Goal: Submit feedback/report problem: Ask a question

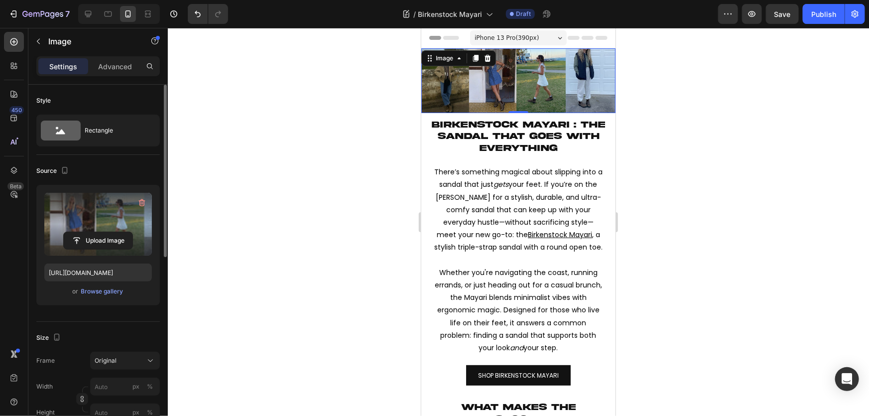
click at [87, 226] on label at bounding box center [98, 224] width 108 height 63
click at [87, 232] on input "file" at bounding box center [98, 240] width 69 height 17
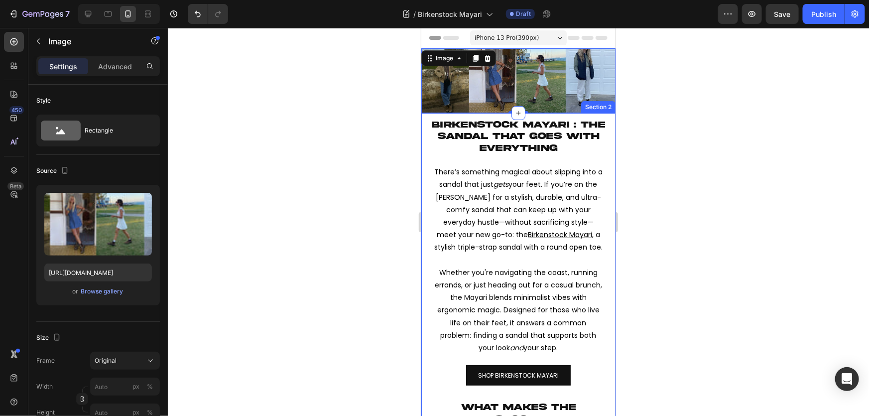
click at [495, 75] on img at bounding box center [518, 80] width 194 height 65
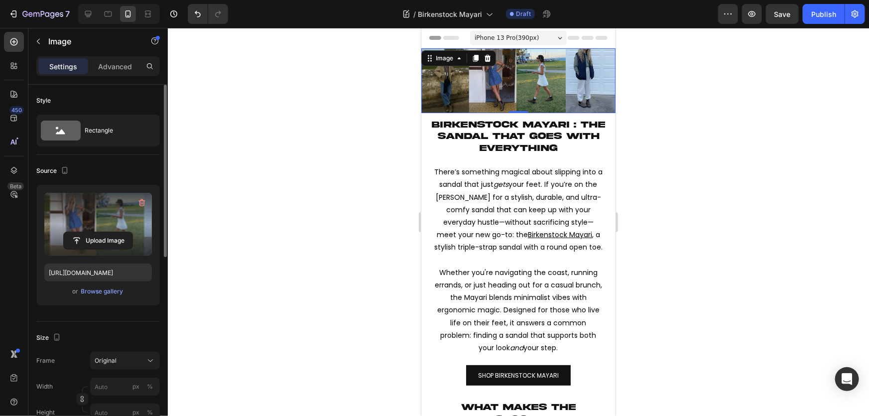
click at [76, 223] on label at bounding box center [98, 224] width 108 height 63
click at [76, 232] on input "file" at bounding box center [98, 240] width 69 height 17
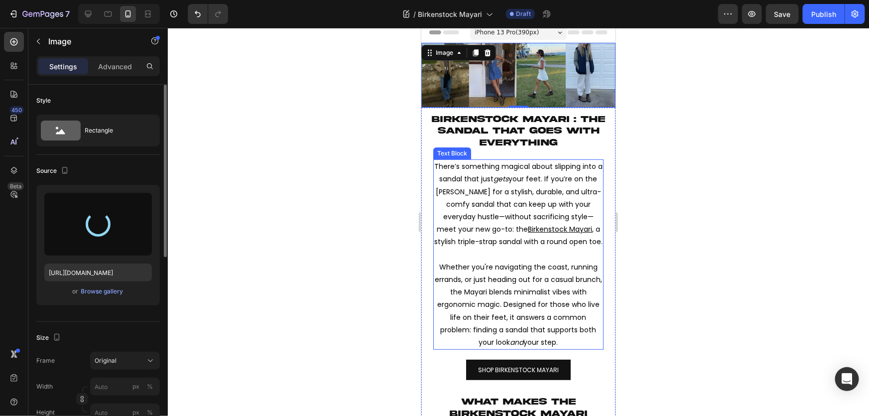
type input "https://cdn.shopify.com/s/files/1/0519/0690/4261/files/gempages_533141052173845…"
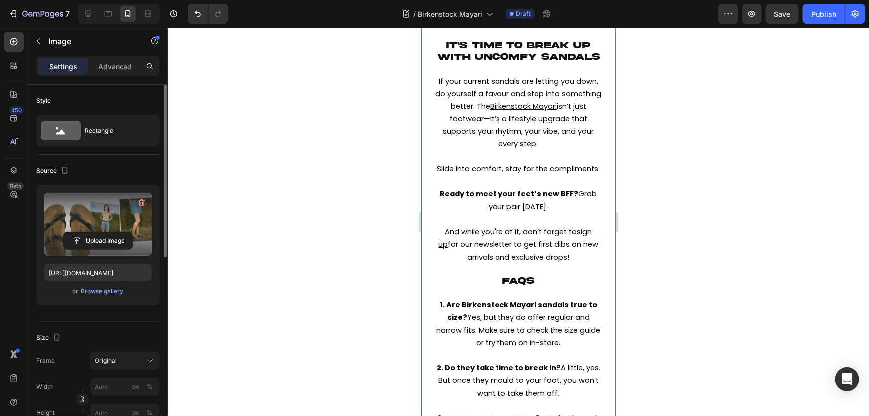
scroll to position [1765, 0]
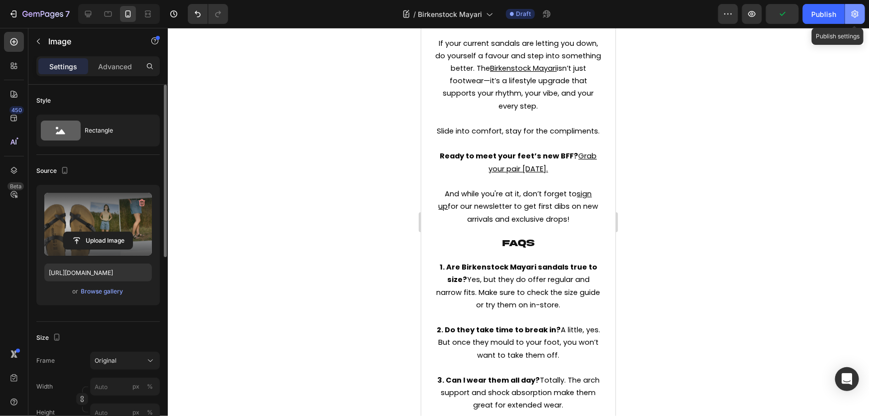
click at [859, 18] on icon "button" at bounding box center [855, 14] width 10 height 10
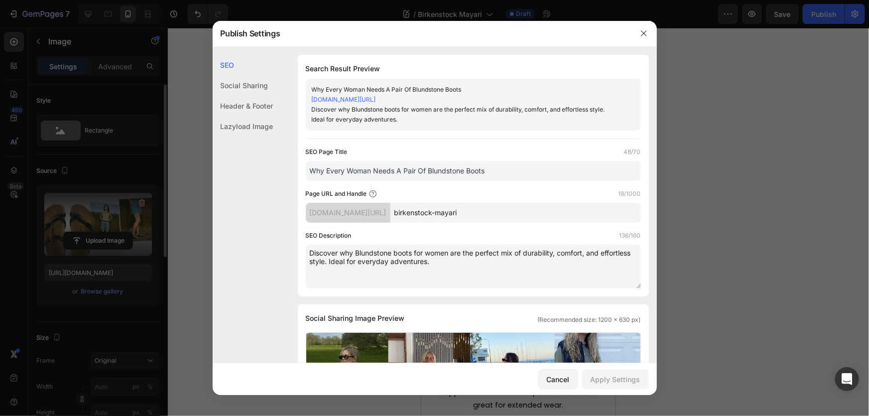
drag, startPoint x: 498, startPoint y: 166, endPoint x: 301, endPoint y: 182, distance: 197.4
click at [301, 182] on div "Search Result Preview Why Every Woman Needs A Pair Of Blundstone Boots boardcol…" at bounding box center [473, 175] width 351 height 241
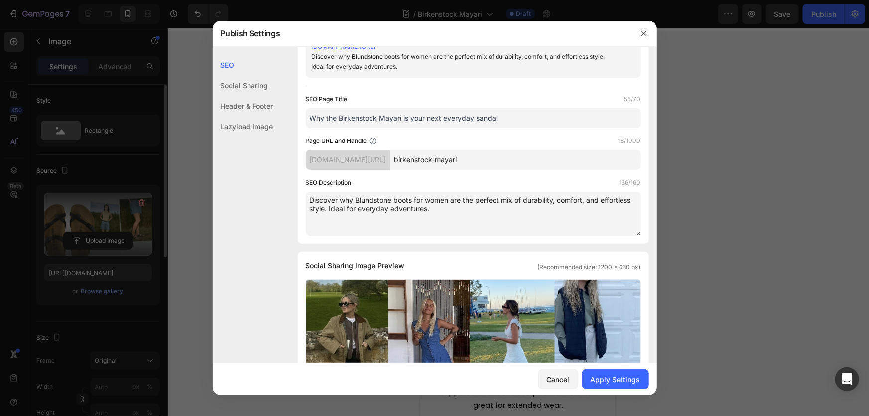
scroll to position [135, 0]
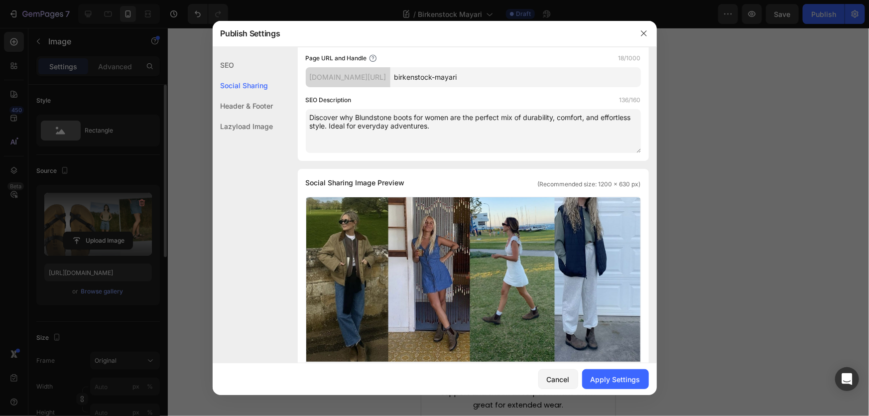
type input "Why the Birkenstock Mayari is your next everyday sandal"
click at [468, 134] on textarea "Discover why Blundstone boots for women are the perfect mix of durability, comf…" at bounding box center [473, 131] width 335 height 44
drag, startPoint x: 489, startPoint y: 128, endPoint x: 223, endPoint y: 85, distance: 270.0
click at [223, 85] on div "SEO Social Sharing Header & Footer Lazyload Image SEO Search Result Preview Why…" at bounding box center [435, 325] width 444 height 812
paste textarea "the Birkenstock Mayari is the perfect blend of style, comfort, and durability f…"
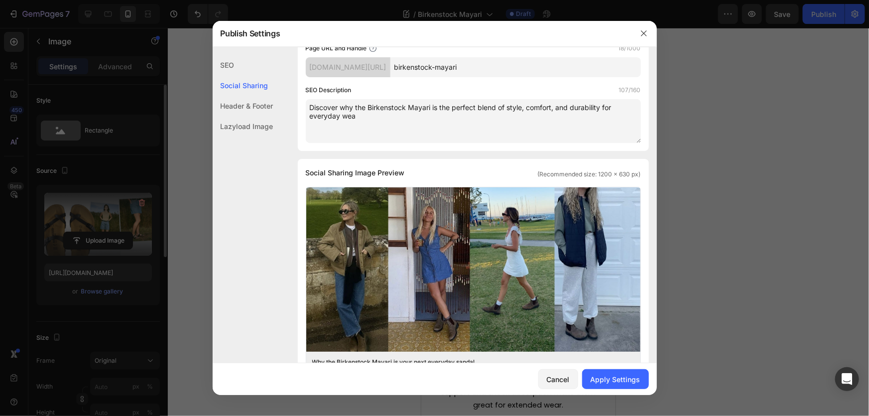
scroll to position [125, 0]
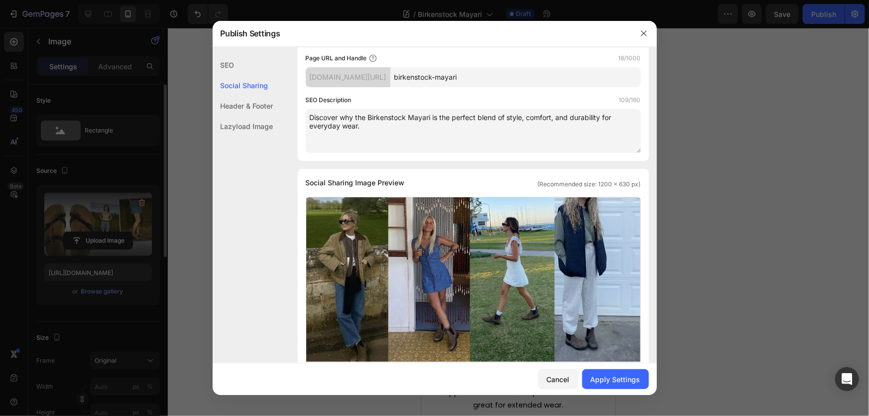
click at [417, 140] on textarea "Discover why the Birkenstock Mayari is the perfect blend of style, comfort, and…" at bounding box center [473, 131] width 335 height 44
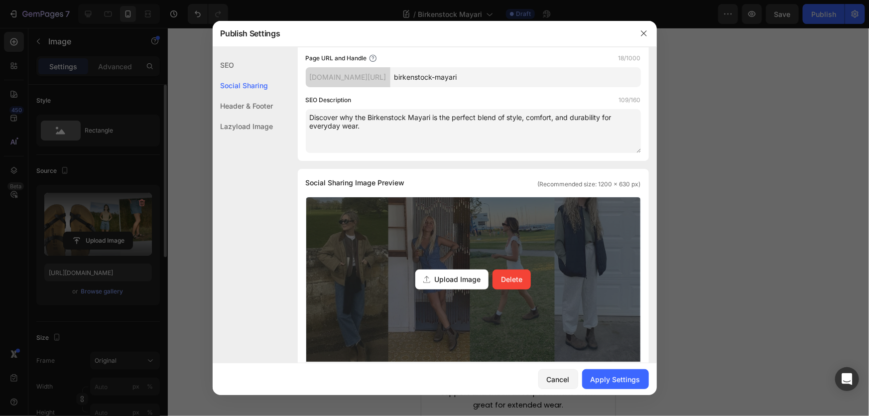
type textarea "Discover why the Birkenstock Mayari is the perfect blend of style, comfort, and…"
click at [436, 256] on div "Upload Image Delete" at bounding box center [473, 279] width 334 height 164
click at [0, 0] on input "Upload Image Delete" at bounding box center [0, 0] width 0 height 0
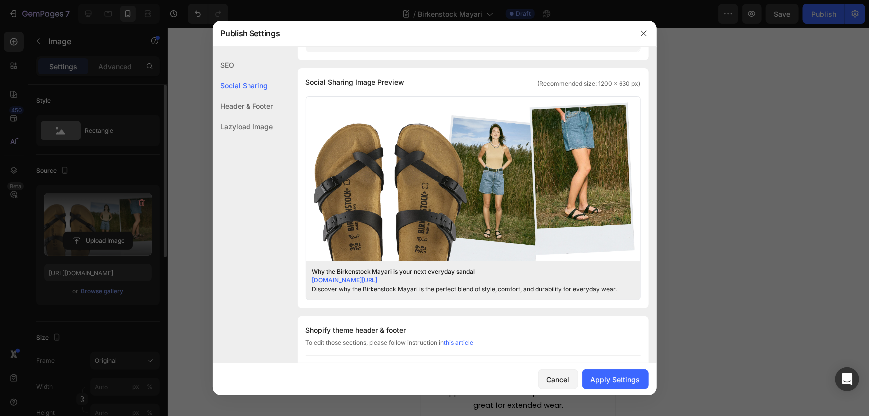
scroll to position [492, 0]
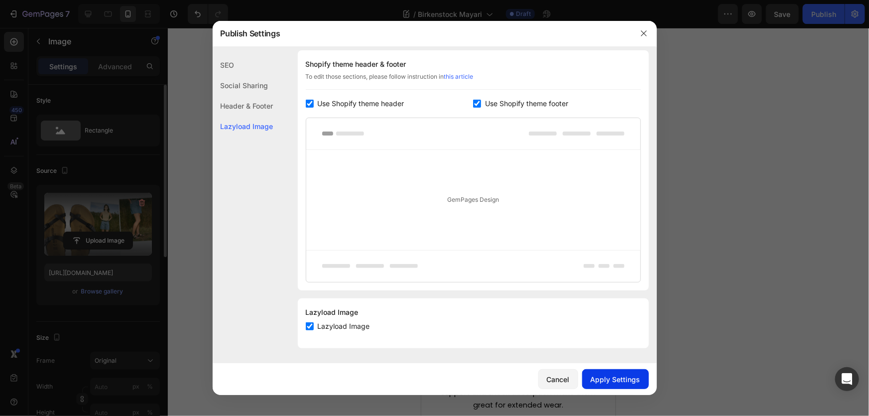
click at [612, 388] on button "Apply Settings" at bounding box center [615, 379] width 67 height 20
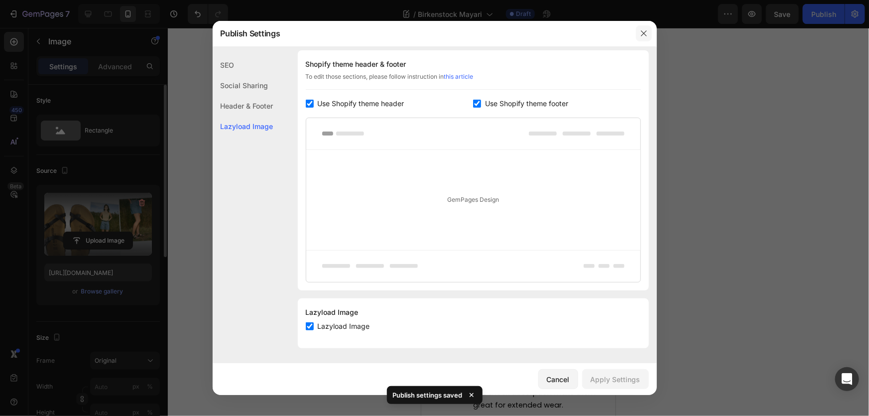
click at [647, 33] on icon "button" at bounding box center [644, 33] width 8 height 8
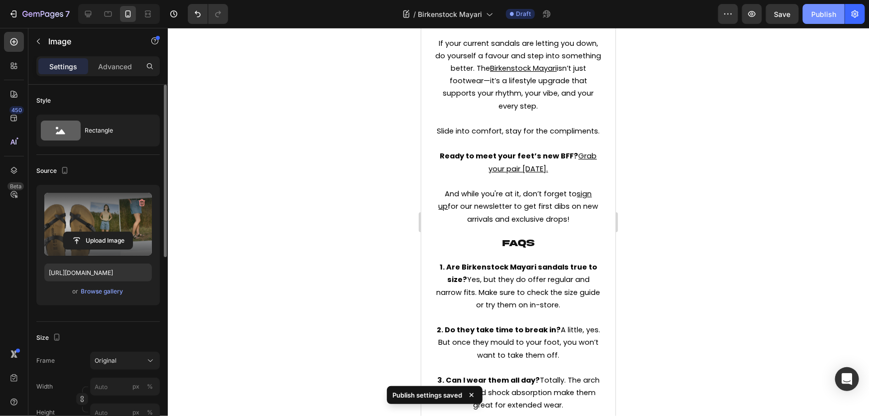
click at [817, 20] on button "Publish" at bounding box center [824, 14] width 42 height 20
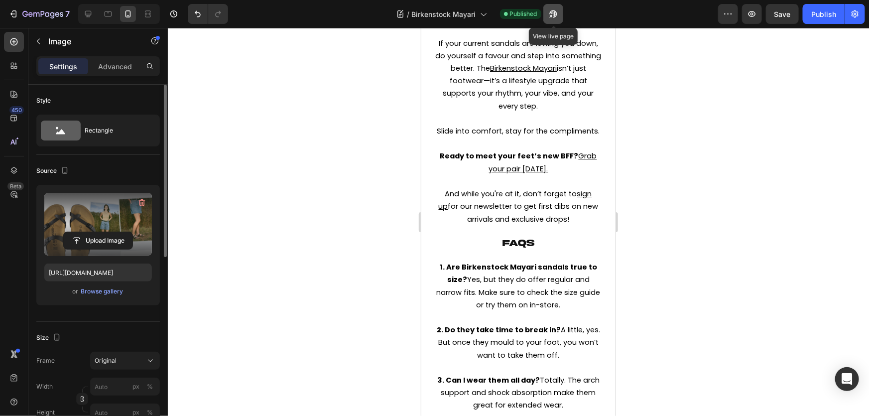
click at [547, 14] on button "button" at bounding box center [553, 14] width 20 height 20
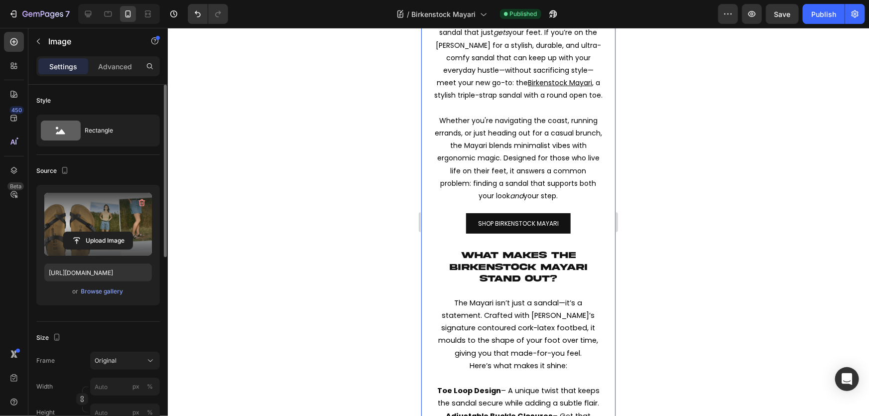
scroll to position [0, 0]
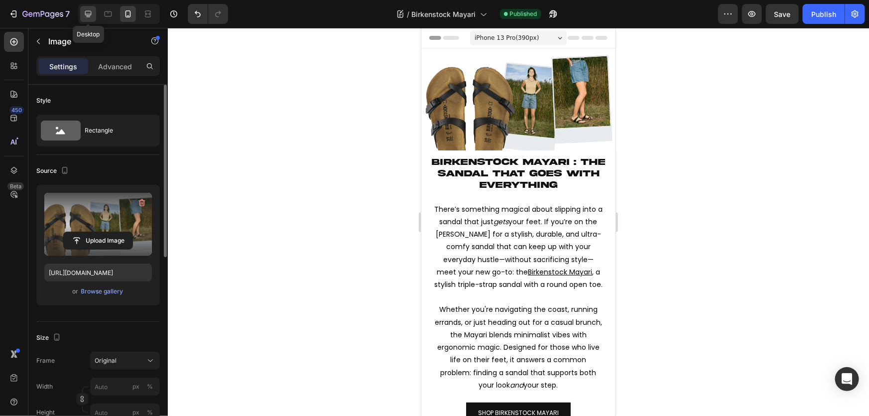
click at [85, 15] on icon at bounding box center [88, 14] width 10 height 10
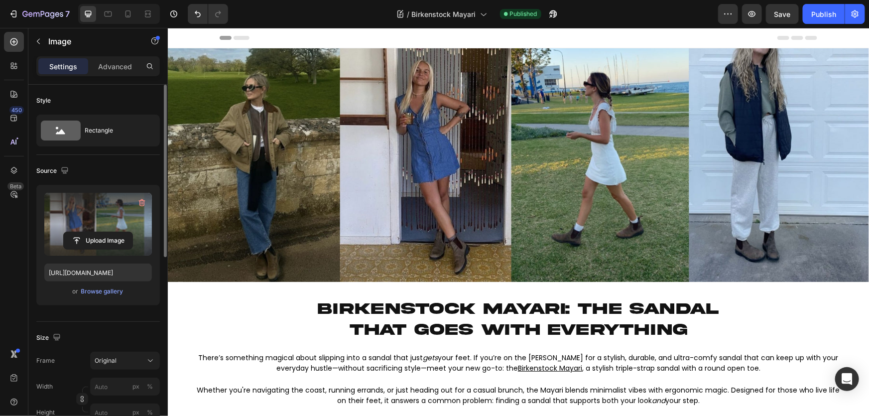
click at [514, 134] on img at bounding box center [517, 165] width 701 height 234
click at [93, 224] on label at bounding box center [98, 224] width 108 height 63
click at [93, 232] on input "file" at bounding box center [98, 240] width 69 height 17
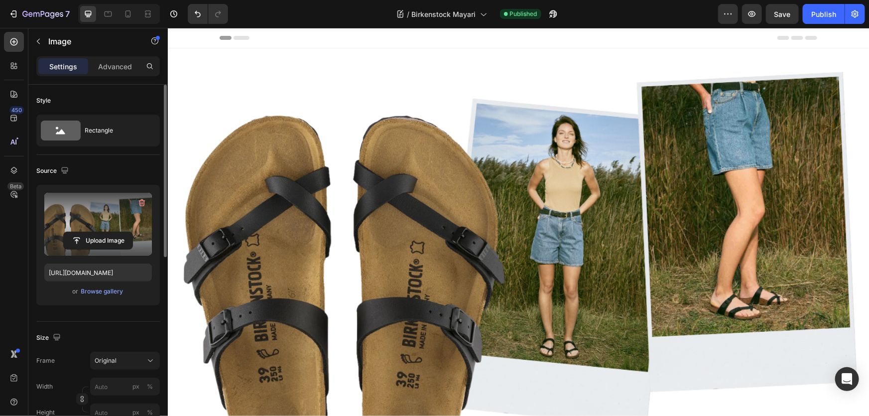
click at [477, 179] on img at bounding box center [517, 232] width 701 height 368
click at [128, 15] on icon at bounding box center [128, 14] width 10 height 10
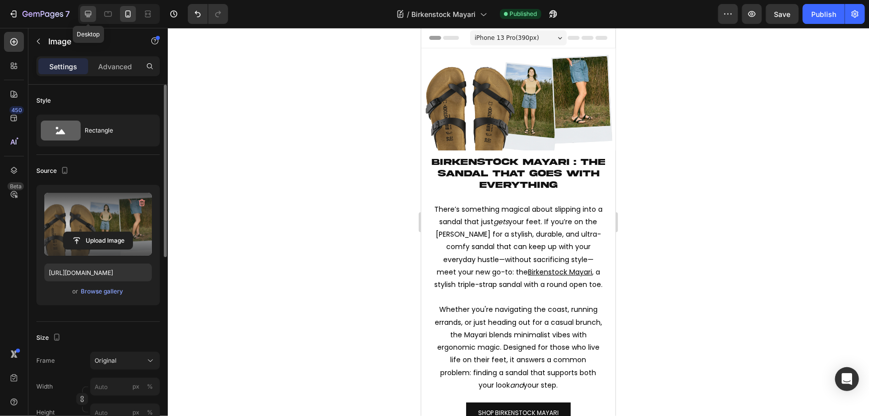
click at [90, 17] on icon at bounding box center [88, 14] width 10 height 10
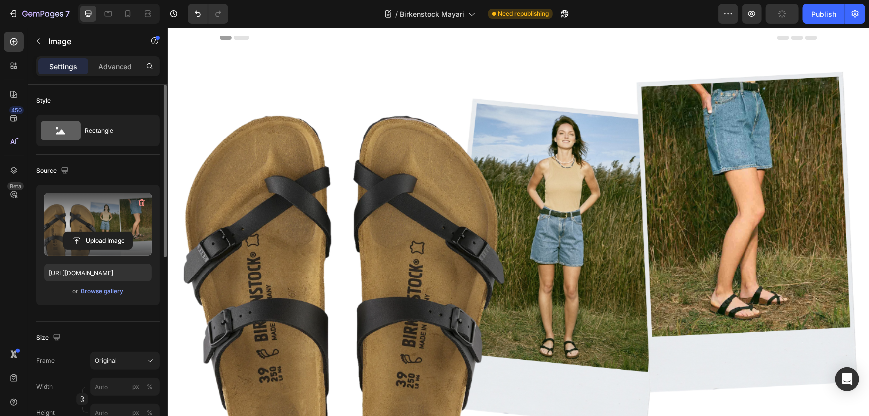
click at [525, 235] on img at bounding box center [517, 232] width 701 height 368
click at [574, 222] on img at bounding box center [517, 232] width 701 height 368
click at [127, 211] on label at bounding box center [98, 224] width 108 height 63
click at [127, 232] on input "file" at bounding box center [98, 240] width 69 height 17
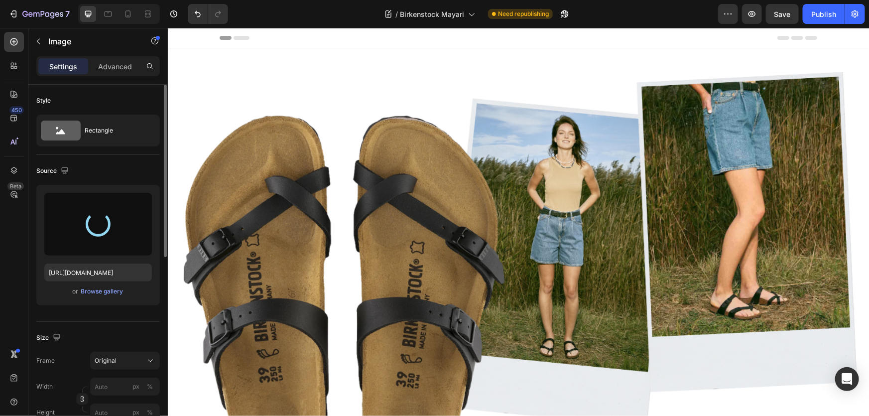
type input "https://cdn.shopify.com/s/files/1/0519/0690/4261/files/gempages_533141052173845…"
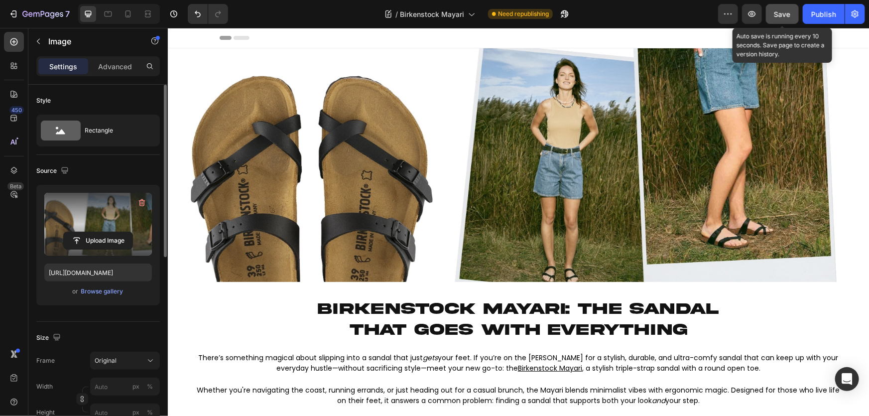
drag, startPoint x: 787, startPoint y: 12, endPoint x: 794, endPoint y: 12, distance: 7.5
click at [789, 12] on span "Save" at bounding box center [782, 14] width 16 height 8
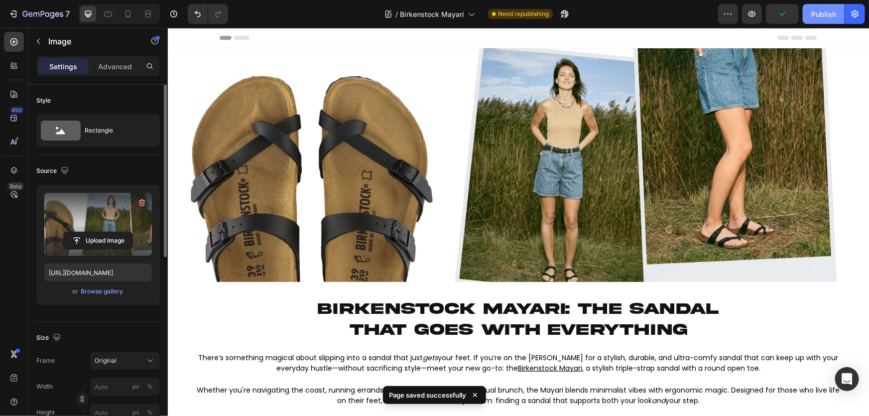
click at [818, 16] on div "Publish" at bounding box center [823, 14] width 25 height 10
click at [112, 18] on icon at bounding box center [108, 14] width 10 height 10
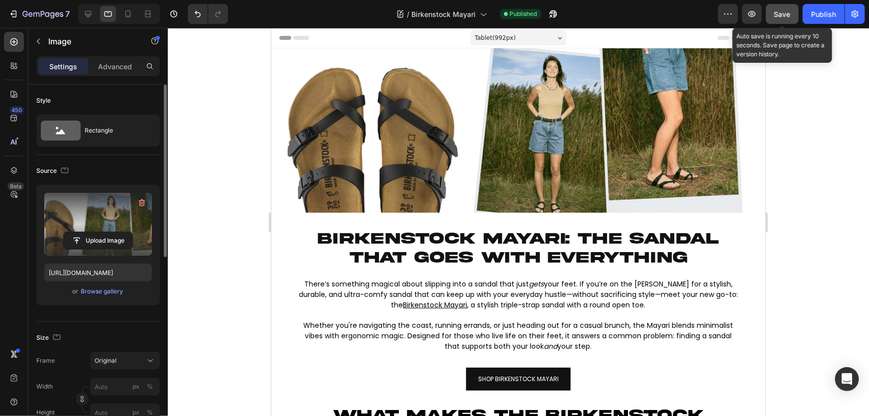
click at [777, 14] on span "Save" at bounding box center [782, 14] width 16 height 8
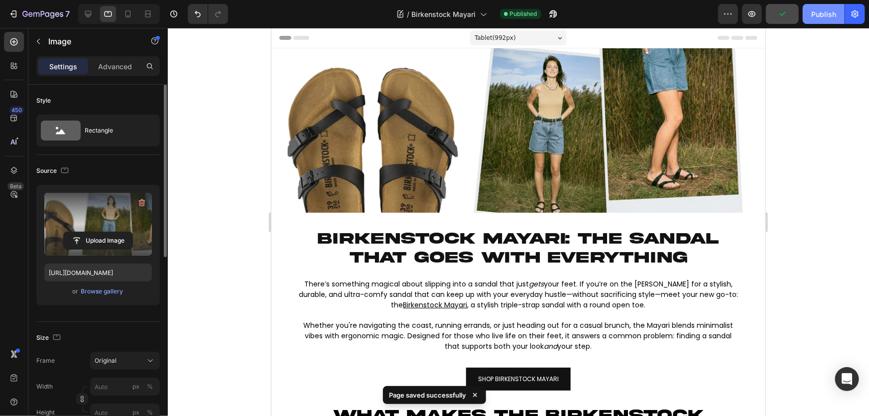
click at [812, 20] on button "Publish" at bounding box center [824, 14] width 42 height 20
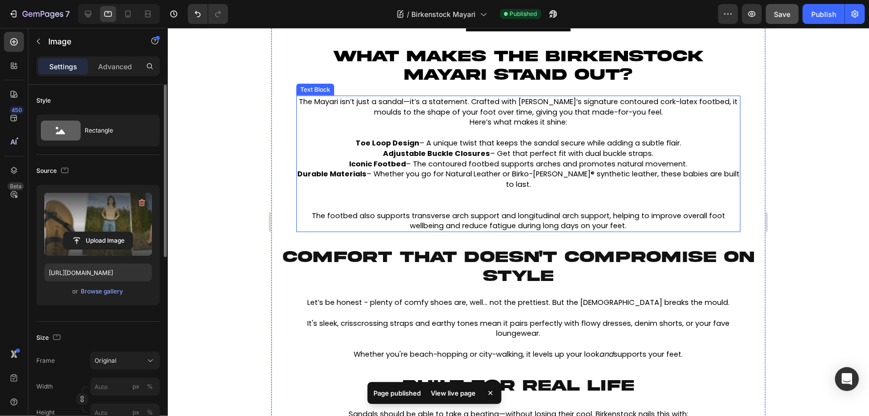
scroll to position [362, 0]
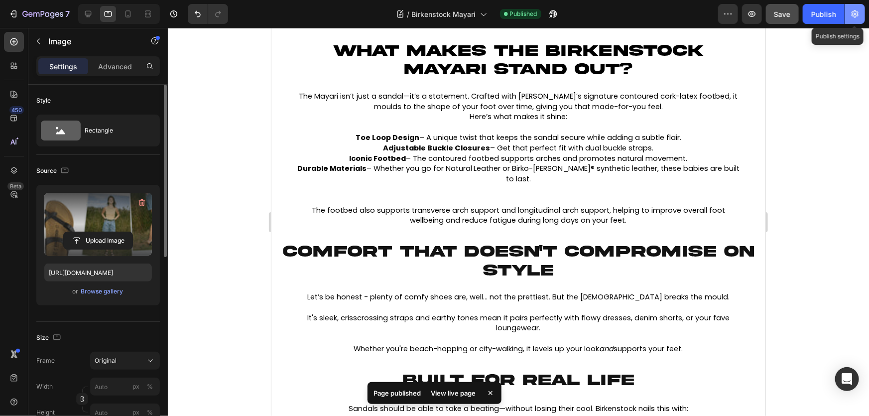
click at [851, 15] on icon "button" at bounding box center [855, 14] width 10 height 10
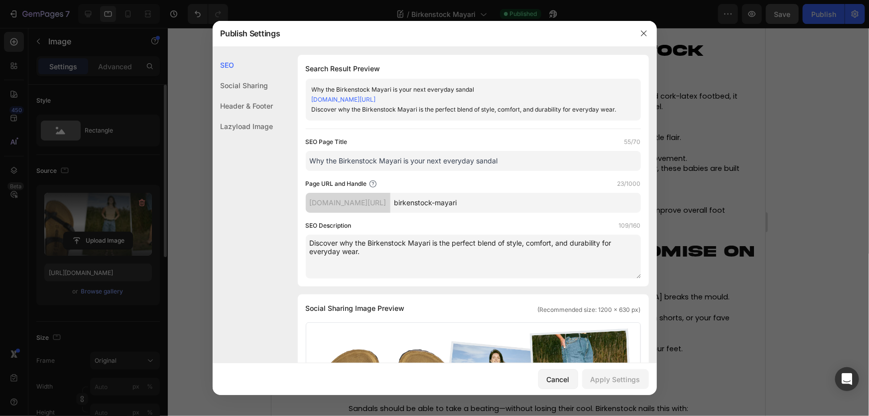
scroll to position [0, 0]
click at [647, 30] on icon "button" at bounding box center [644, 33] width 8 height 8
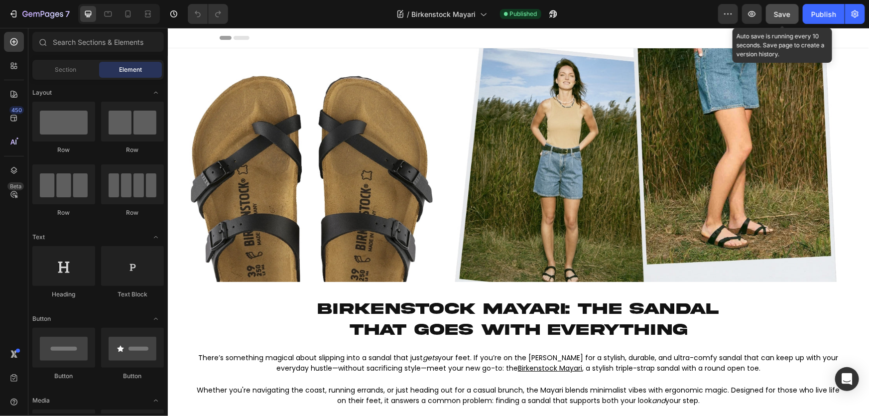
click at [786, 19] on div "Save" at bounding box center [782, 14] width 16 height 10
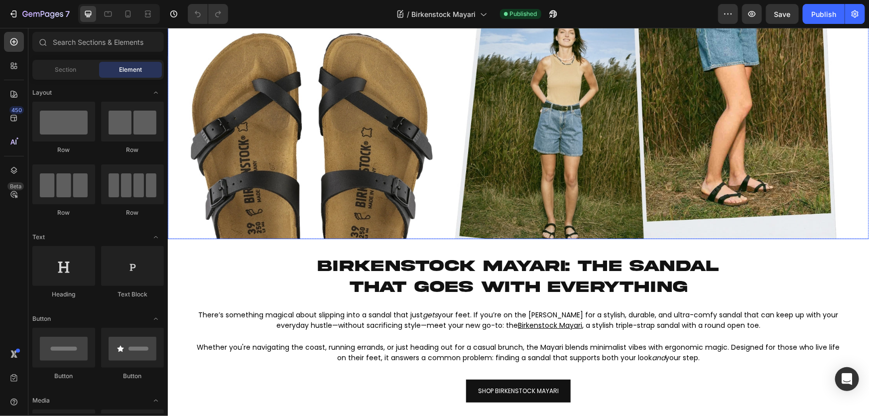
scroll to position [45, 0]
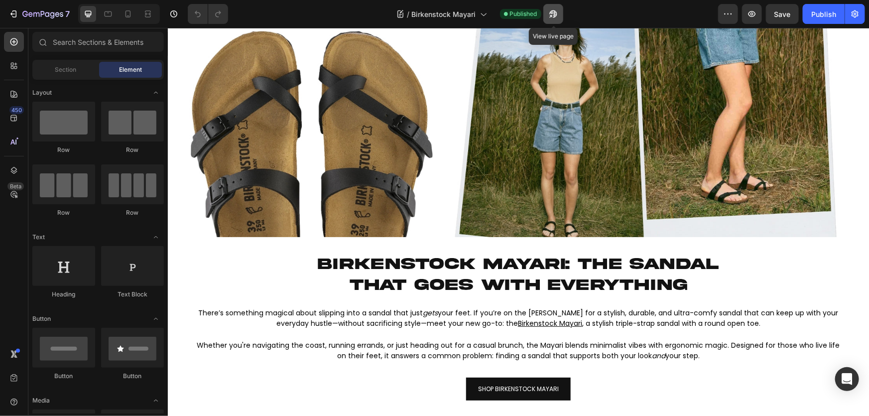
click at [553, 16] on icon "button" at bounding box center [553, 14] width 10 height 10
click at [511, 117] on img at bounding box center [517, 120] width 701 height 234
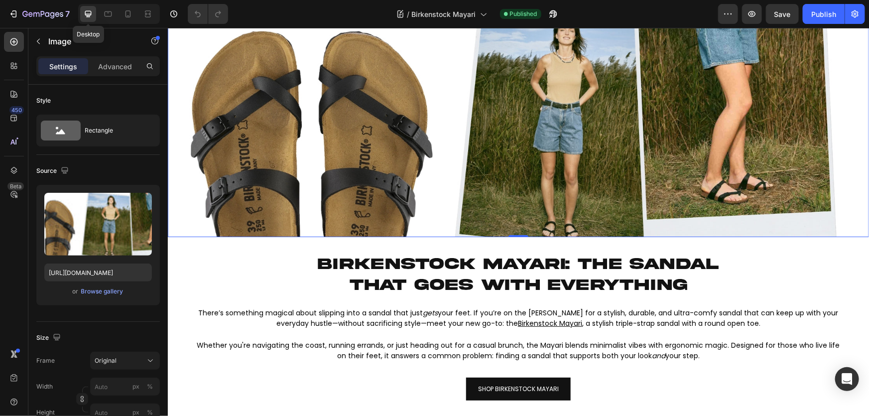
click at [85, 13] on icon at bounding box center [88, 14] width 6 height 6
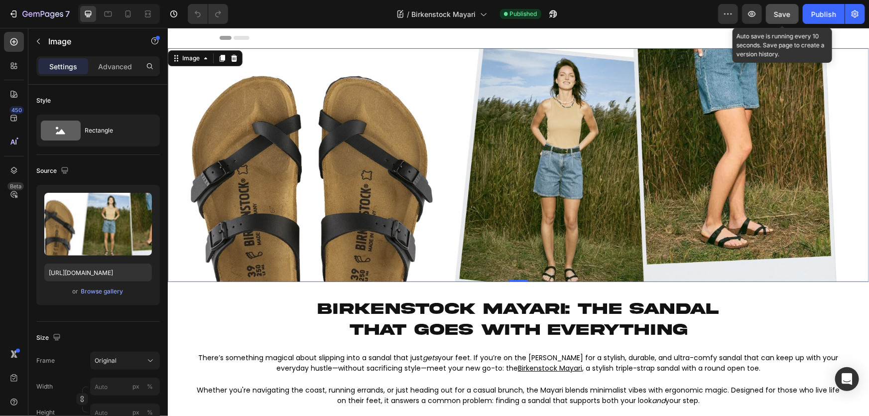
click at [783, 15] on span "Save" at bounding box center [782, 14] width 16 height 8
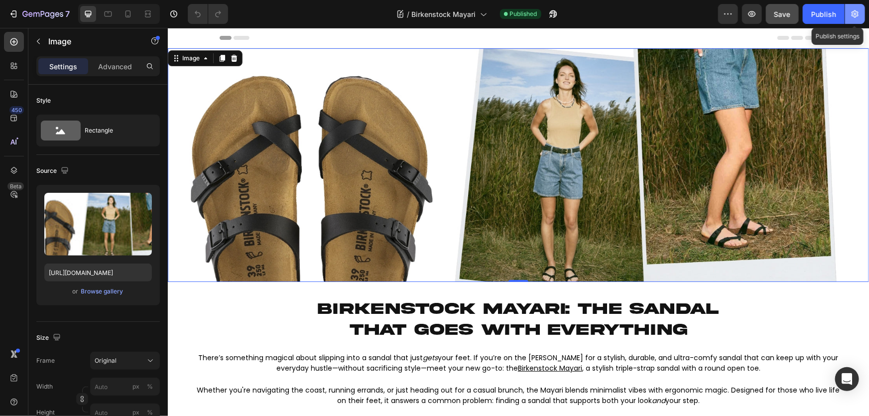
click at [856, 15] on icon "button" at bounding box center [855, 14] width 10 height 10
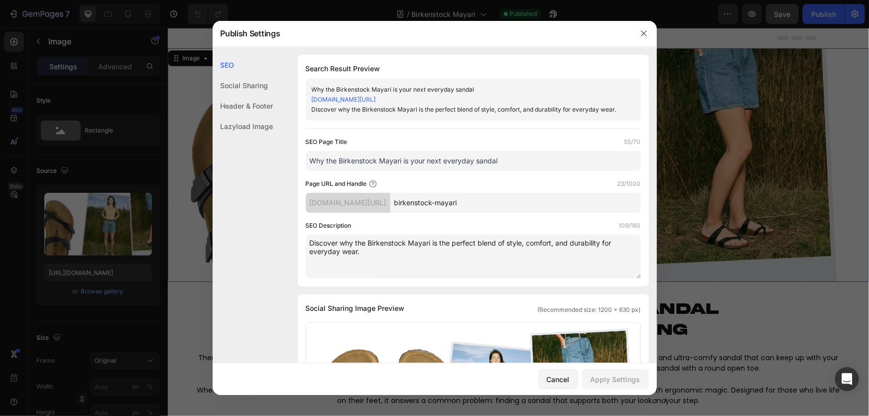
click at [760, 122] on div at bounding box center [434, 208] width 869 height 416
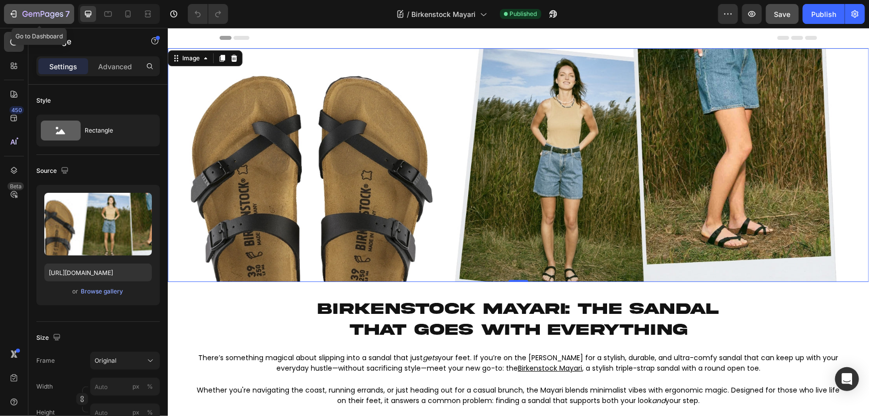
click at [46, 8] on div "7" at bounding box center [45, 14] width 47 height 12
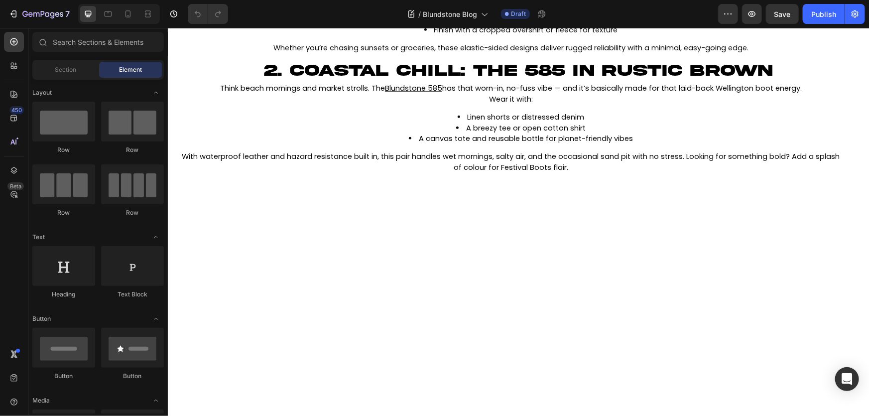
scroll to position [543, 0]
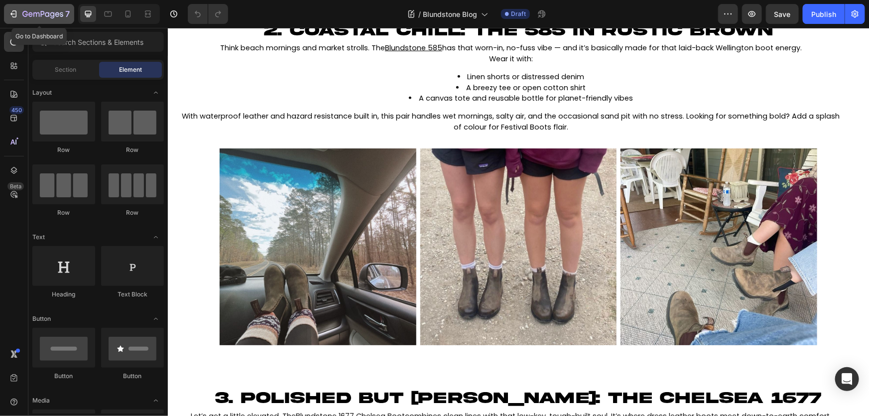
click at [57, 12] on icon "button" at bounding box center [57, 14] width 4 height 4
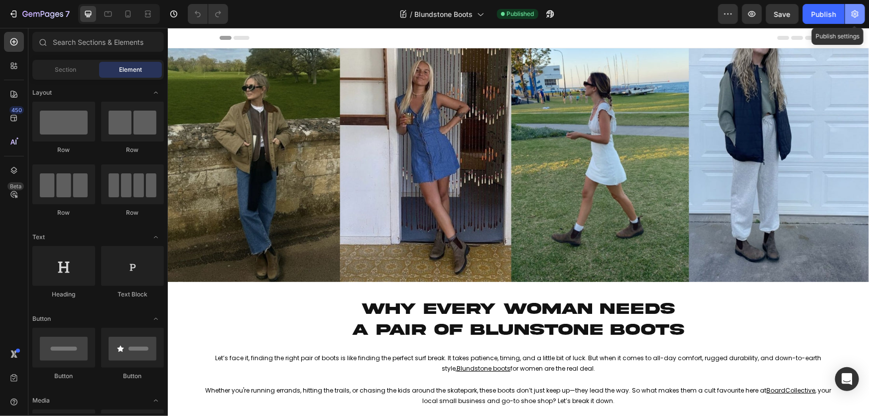
click at [860, 19] on button "button" at bounding box center [855, 14] width 20 height 20
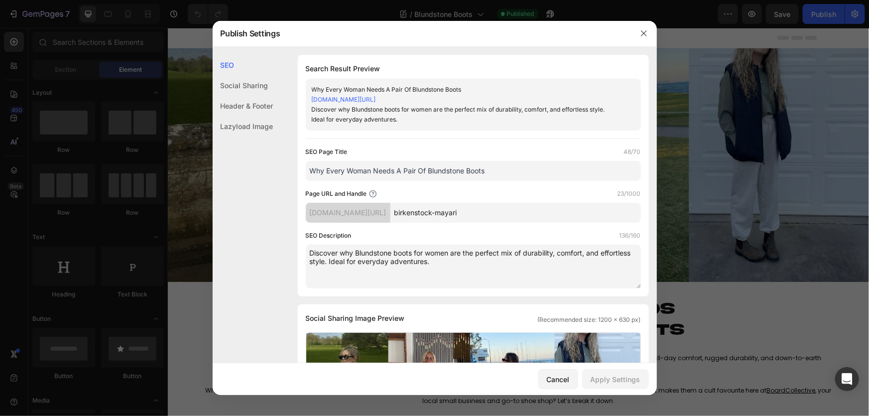
drag, startPoint x: 563, startPoint y: 215, endPoint x: 454, endPoint y: 215, distance: 109.0
click at [454, 215] on div "boardcollective.myshopify.com/blogs/news/ birkenstock-mayari" at bounding box center [473, 213] width 335 height 20
type input "blundstone-boots-women"
click at [604, 376] on div "Apply Settings" at bounding box center [616, 379] width 50 height 10
click at [731, 313] on div at bounding box center [434, 208] width 869 height 416
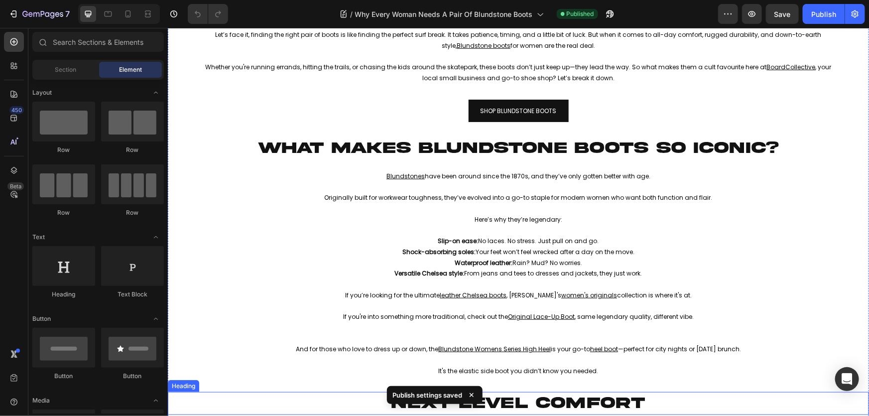
scroll to position [317, 0]
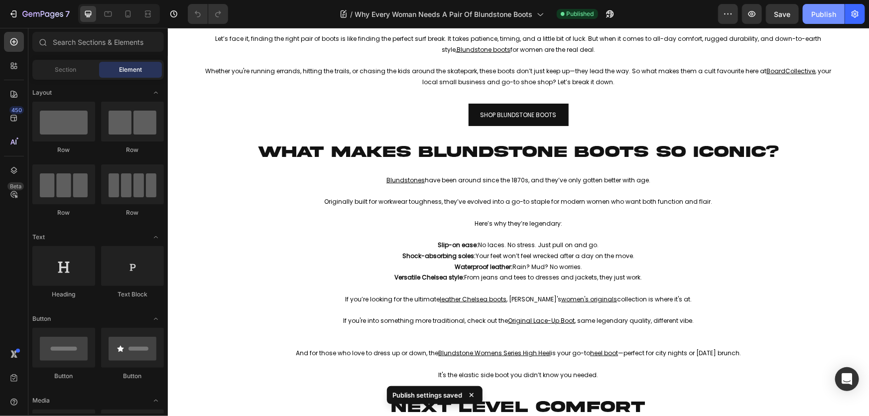
click at [815, 10] on div "Publish" at bounding box center [823, 14] width 25 height 10
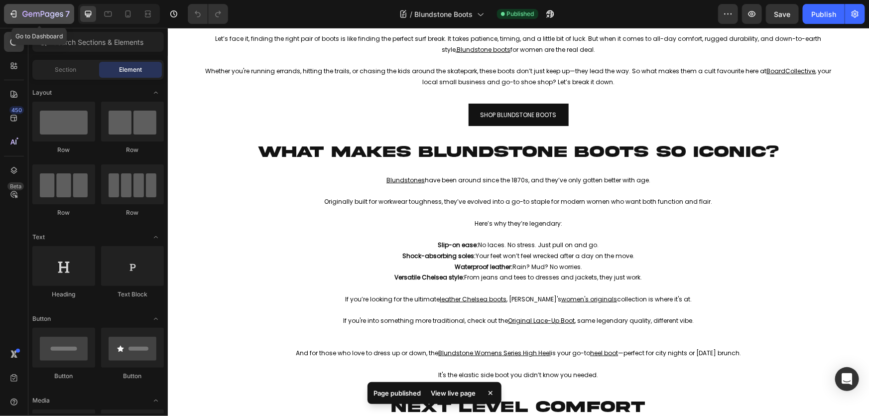
click at [23, 11] on icon "button" at bounding box center [42, 14] width 41 height 8
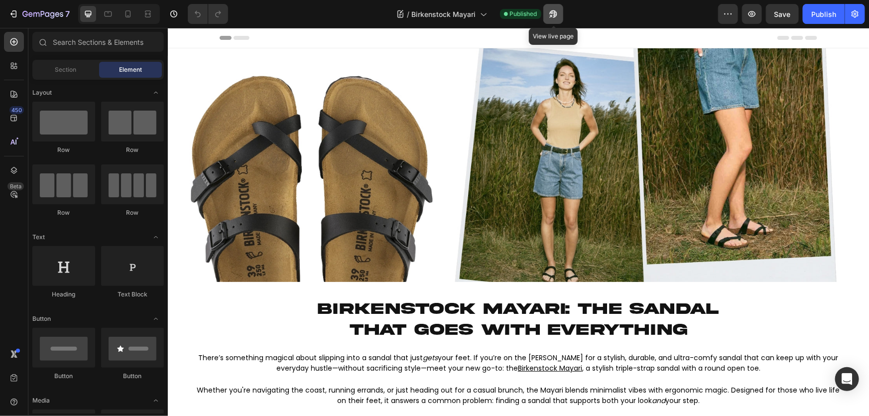
click at [553, 12] on icon "button" at bounding box center [553, 14] width 10 height 10
click at [862, 16] on button "button" at bounding box center [855, 14] width 20 height 20
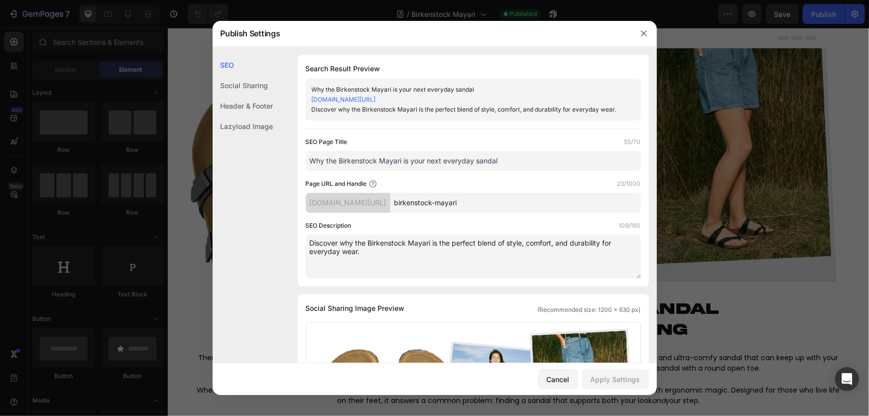
click at [550, 202] on input "birkenstock-mayari" at bounding box center [515, 203] width 250 height 20
type input "birkenstock-mayari-sandals"
click at [626, 379] on div "Apply Settings" at bounding box center [616, 379] width 50 height 10
click at [641, 37] on button "button" at bounding box center [644, 33] width 16 height 16
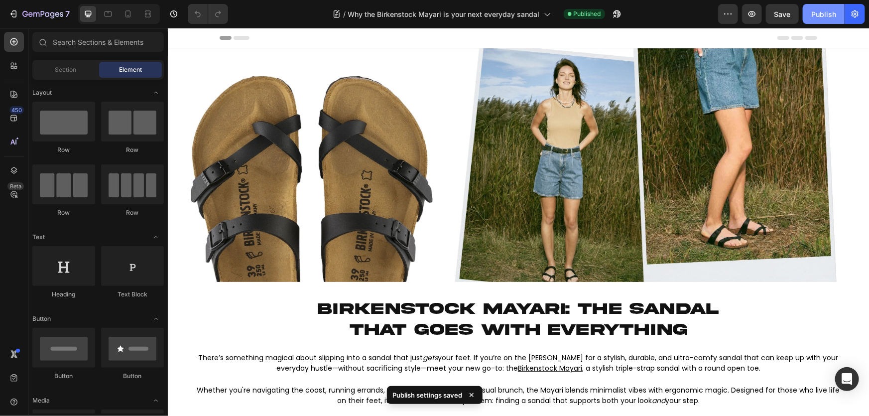
click at [815, 19] on div "Publish" at bounding box center [823, 14] width 25 height 10
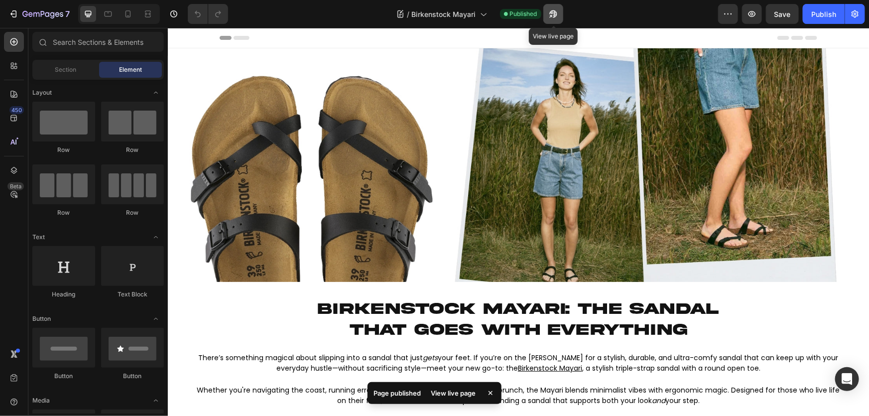
click at [559, 12] on button "button" at bounding box center [553, 14] width 20 height 20
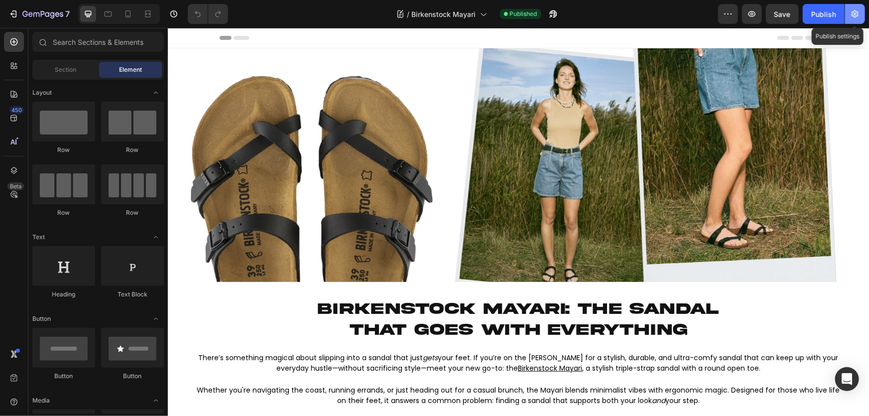
click at [858, 13] on icon "button" at bounding box center [855, 14] width 10 height 10
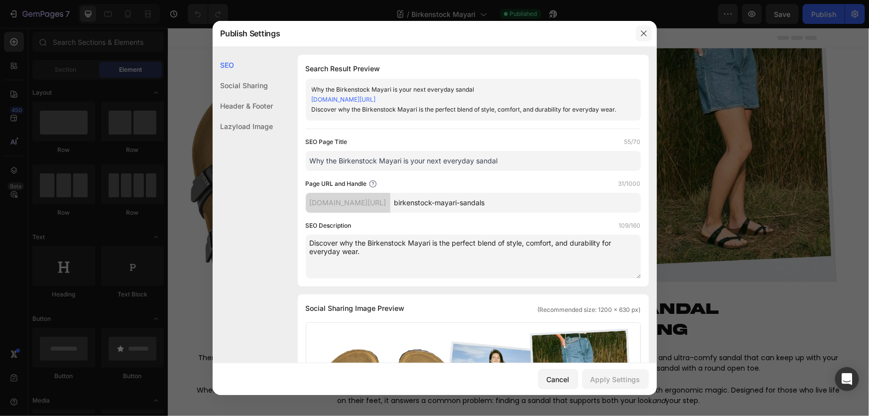
click at [641, 35] on icon "button" at bounding box center [644, 33] width 8 height 8
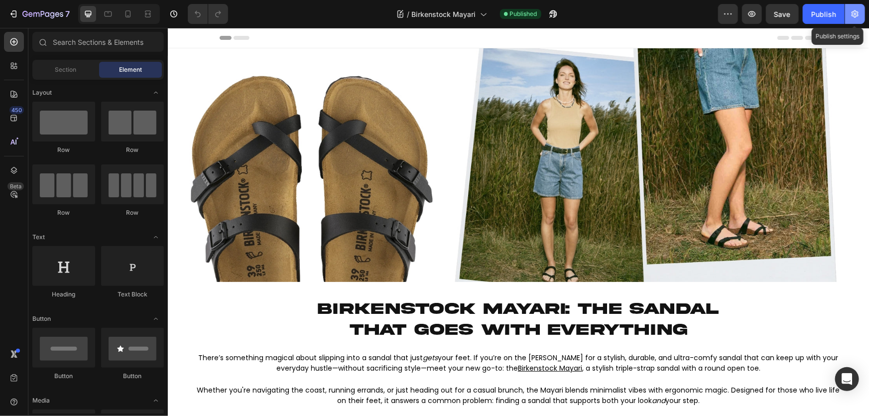
click at [853, 16] on icon "button" at bounding box center [855, 14] width 10 height 10
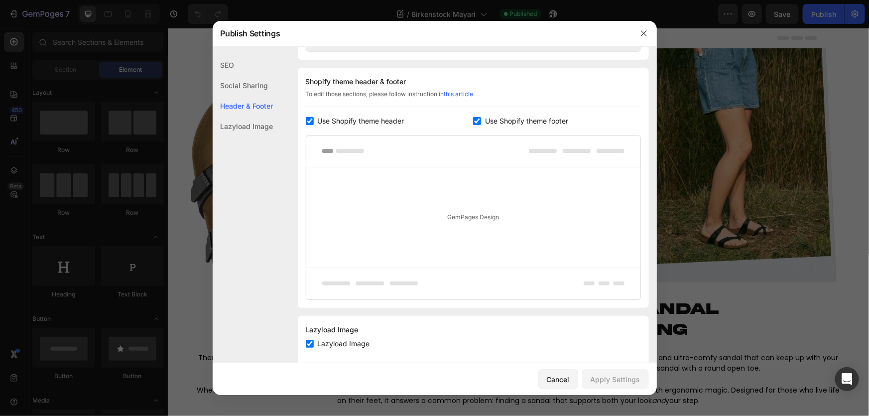
scroll to position [492, 0]
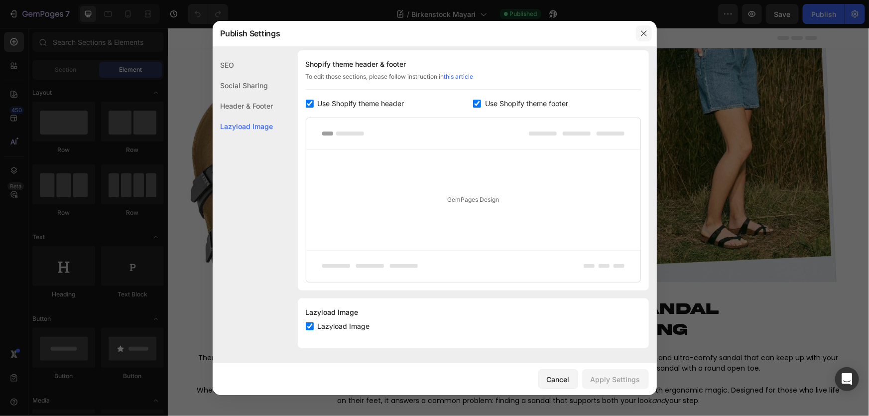
click at [647, 36] on icon "button" at bounding box center [644, 33] width 8 height 8
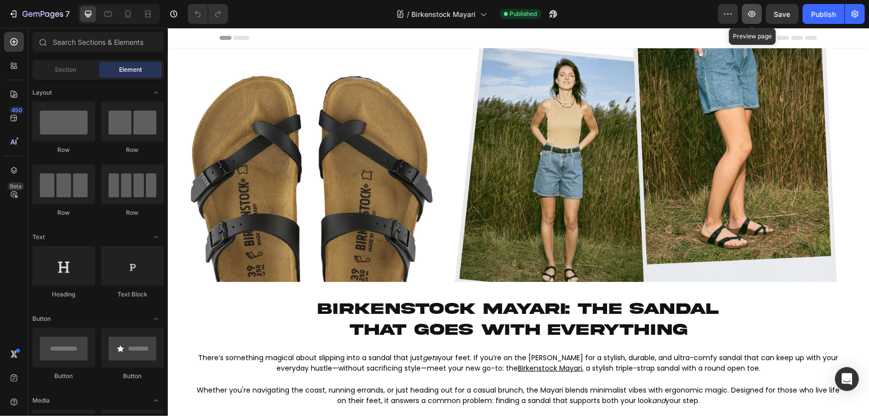
click at [757, 13] on icon "button" at bounding box center [752, 14] width 10 height 10
click at [854, 17] on icon "button" at bounding box center [854, 13] width 7 height 7
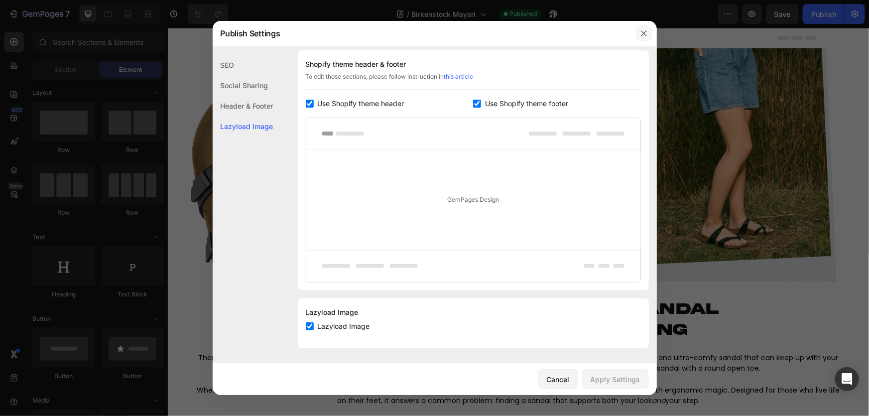
click at [641, 35] on icon "button" at bounding box center [644, 33] width 8 height 8
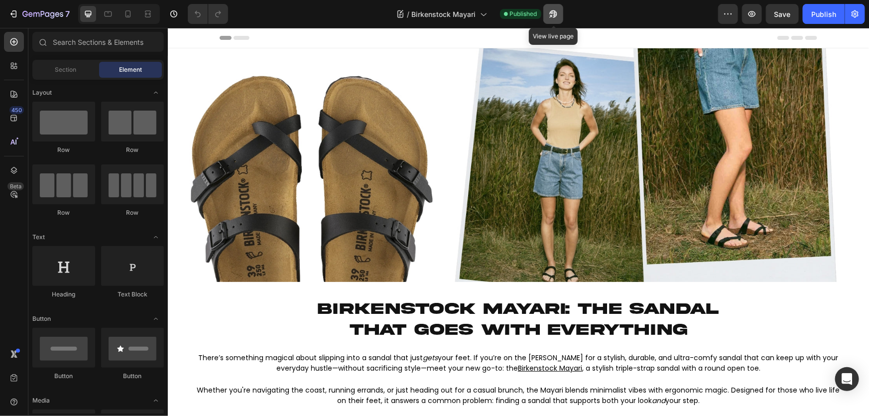
click at [550, 15] on icon "button" at bounding box center [550, 16] width 2 height 2
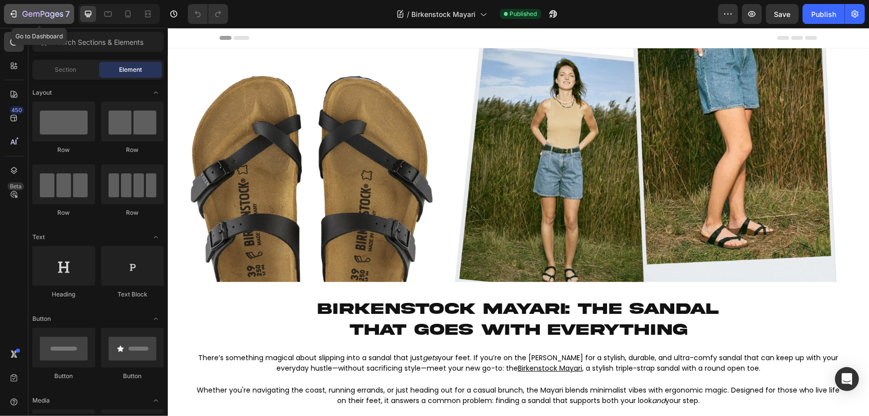
click at [40, 8] on div "7" at bounding box center [45, 14] width 47 height 12
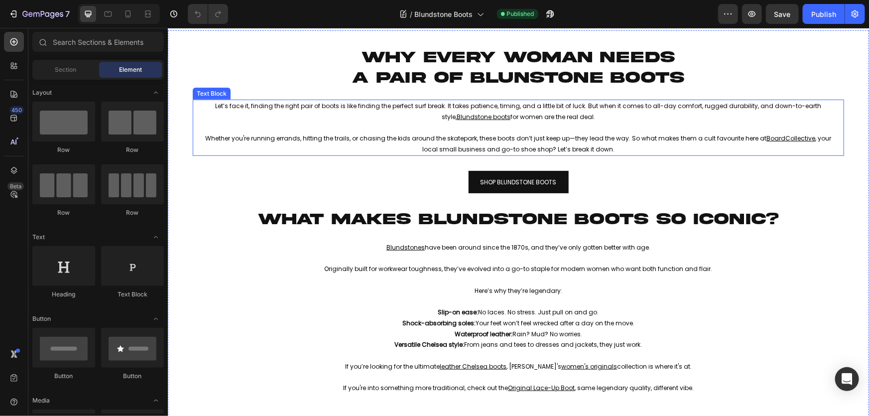
scroll to position [271, 0]
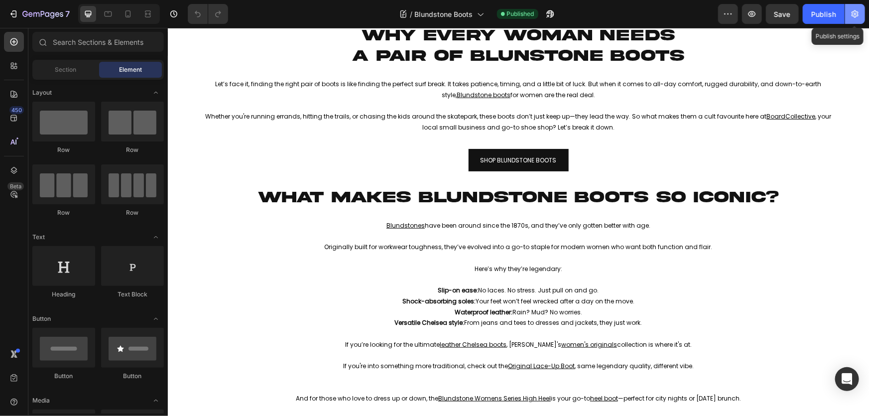
click at [851, 13] on icon "button" at bounding box center [855, 14] width 10 height 10
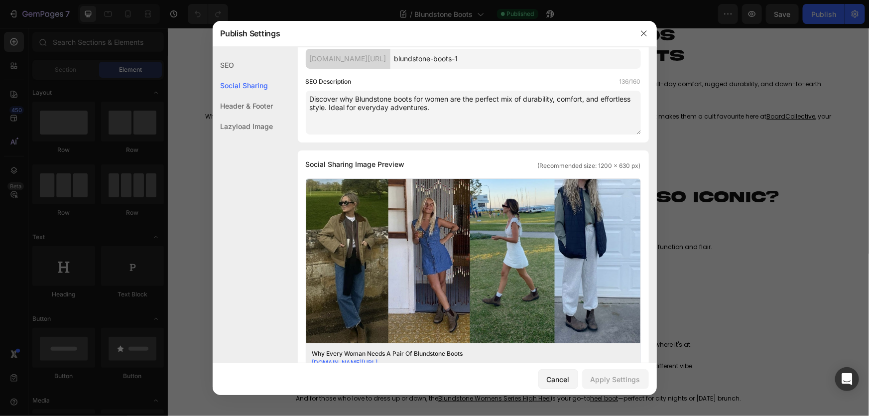
scroll to position [135, 0]
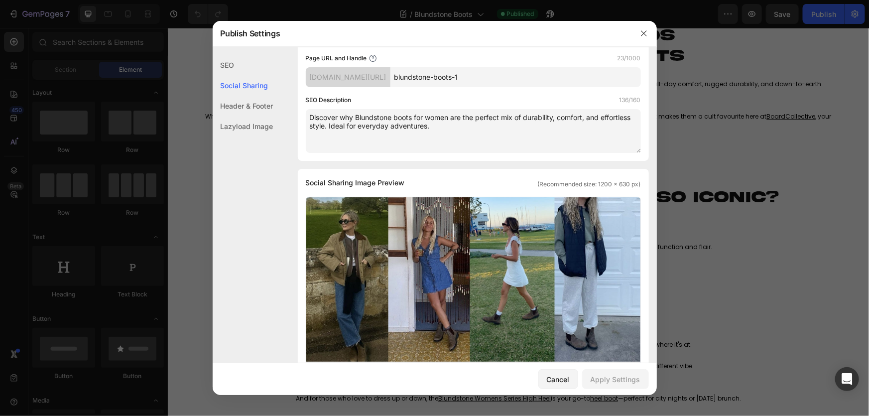
drag, startPoint x: 540, startPoint y: 76, endPoint x: 526, endPoint y: 77, distance: 13.5
click at [526, 77] on input "blundstone-boots-1" at bounding box center [515, 77] width 250 height 20
type input "blundstone-boots-womens"
click at [630, 378] on div "Apply Settings" at bounding box center [616, 379] width 50 height 10
drag, startPoint x: 636, startPoint y: 38, endPoint x: 472, endPoint y: 12, distance: 166.8
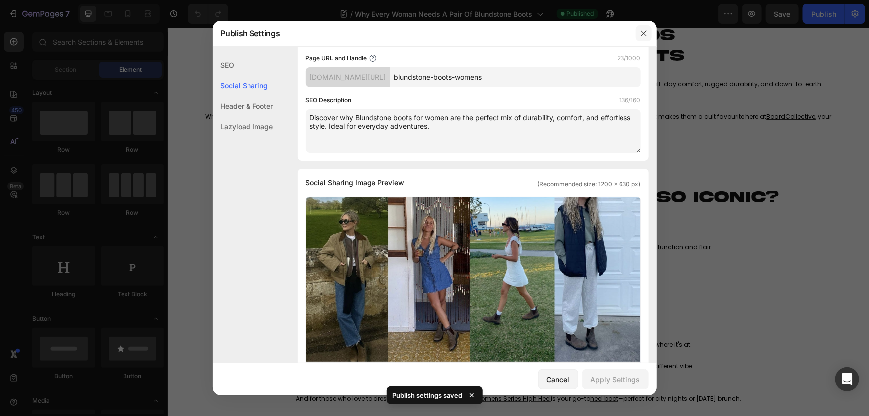
click at [636, 38] on button "button" at bounding box center [644, 33] width 16 height 16
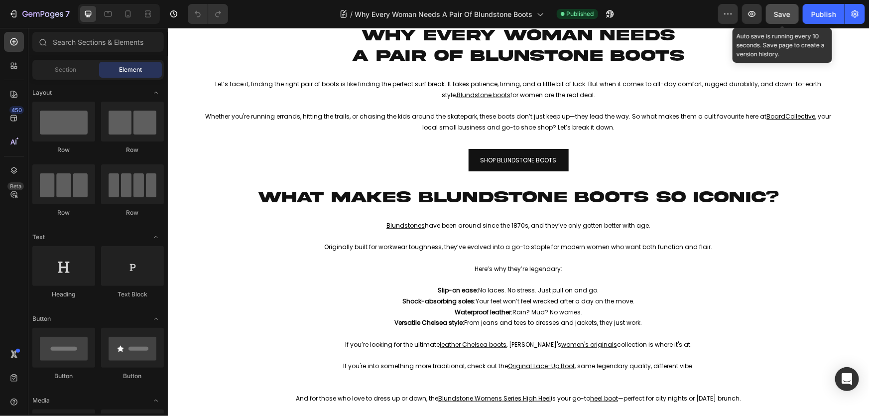
click at [773, 19] on button "Save" at bounding box center [782, 14] width 33 height 20
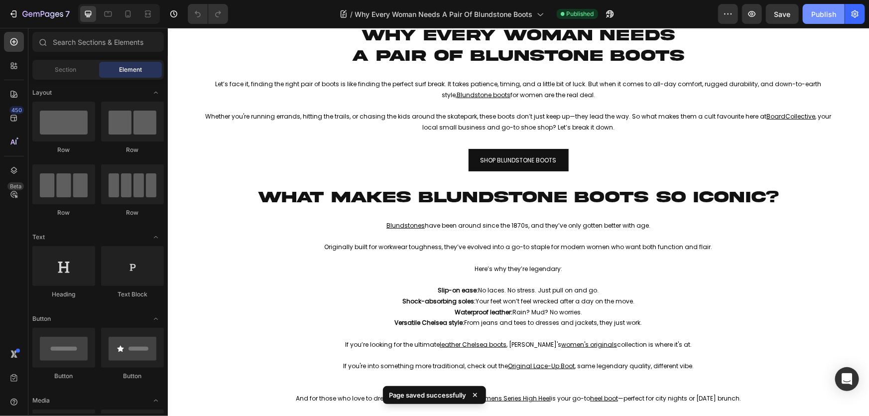
click at [814, 17] on div "Publish" at bounding box center [823, 14] width 25 height 10
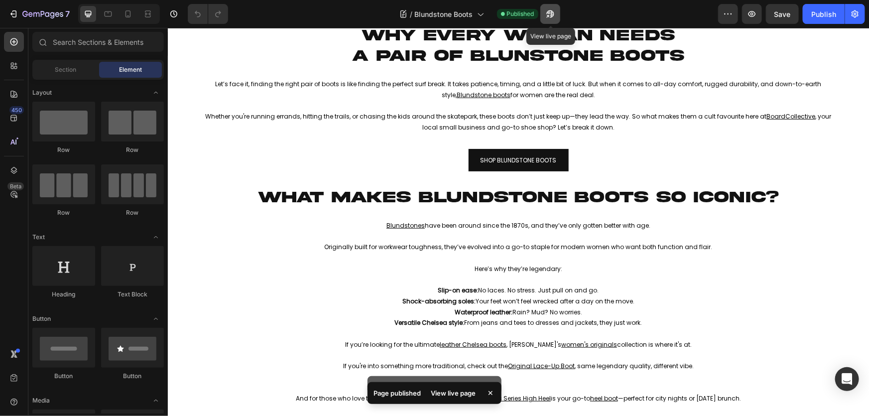
click at [558, 17] on button "button" at bounding box center [550, 14] width 20 height 20
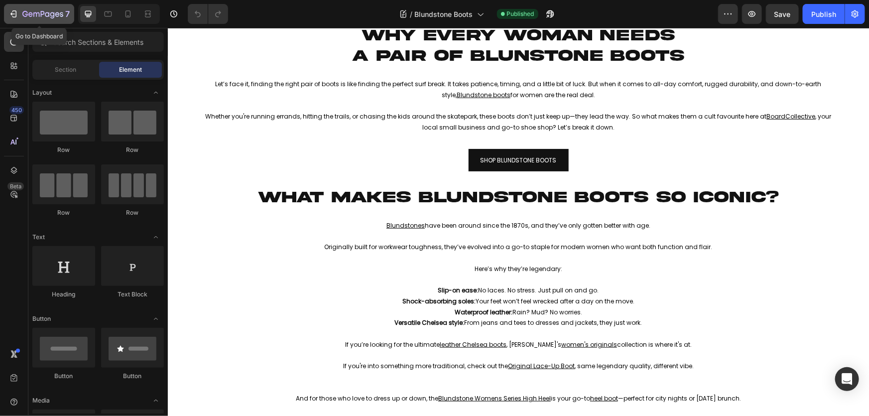
click at [33, 16] on icon "button" at bounding box center [42, 14] width 41 height 8
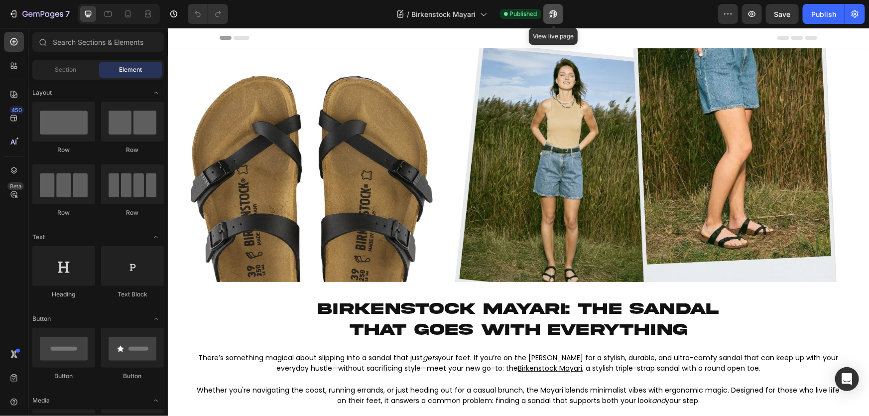
click at [560, 15] on button "button" at bounding box center [553, 14] width 20 height 20
click at [855, 376] on div "Open Intercom Messenger" at bounding box center [847, 379] width 26 height 26
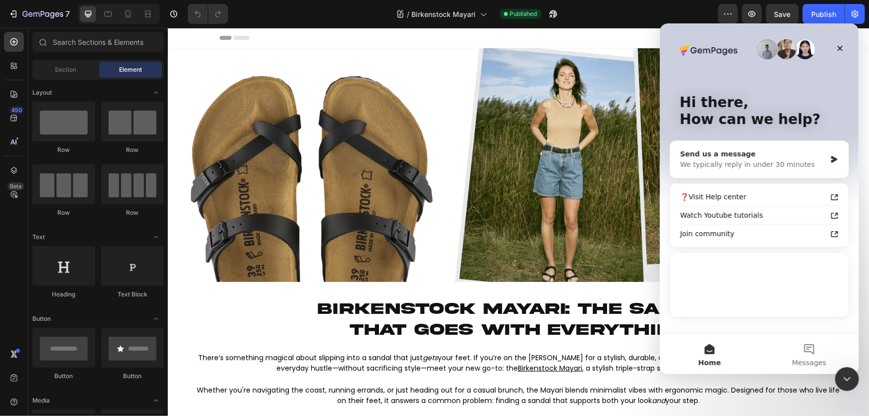
click at [752, 167] on div "We typically reply in under 30 minutes" at bounding box center [753, 164] width 146 height 10
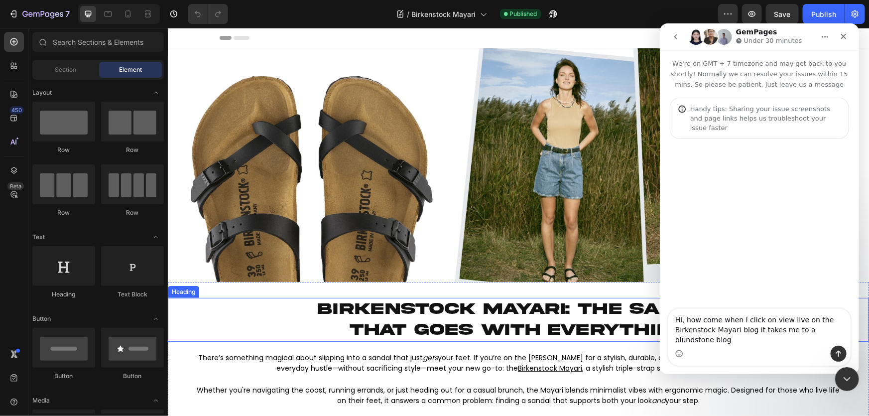
type textarea "Hi, how come when I click on view live on the Birkenstock Mayari blog it takes …"
